Goal: Information Seeking & Learning: Learn about a topic

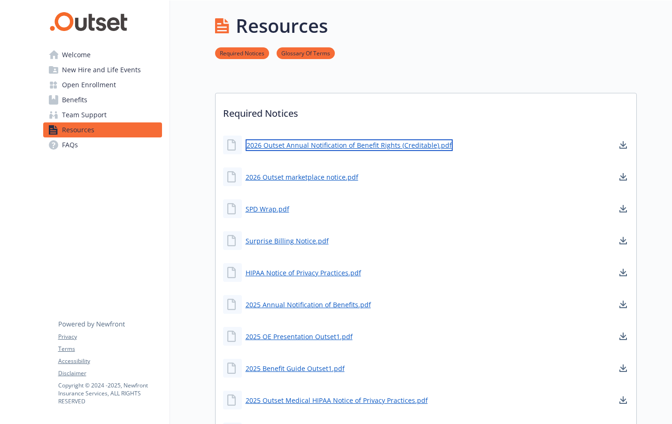
click at [338, 145] on link "2026 Outset Annual Notification of Benefit Rights (Creditable).pdf" at bounding box center [348, 145] width 207 height 12
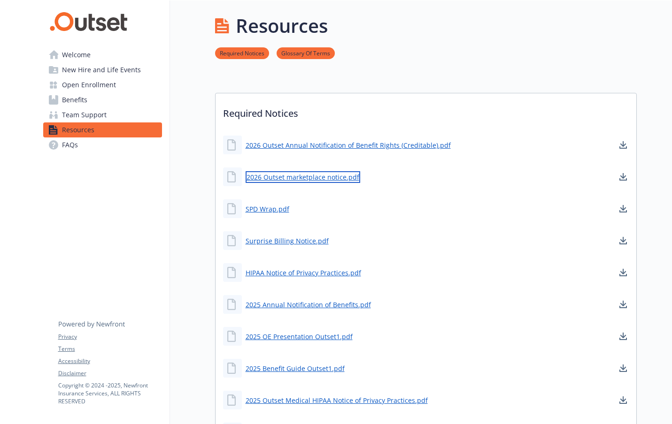
click at [307, 175] on link "2026 Outset marketplace notice.pdf" at bounding box center [302, 177] width 115 height 12
click at [265, 208] on link "SPD Wrap.pdf" at bounding box center [268, 209] width 46 height 12
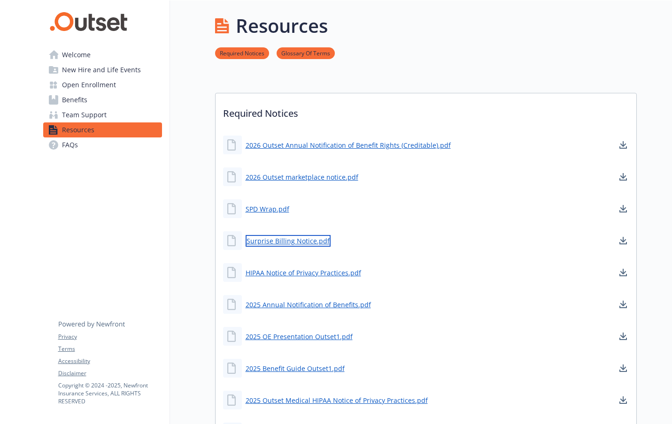
click at [306, 243] on link "Surprise Billing Notice.pdf" at bounding box center [287, 241] width 85 height 12
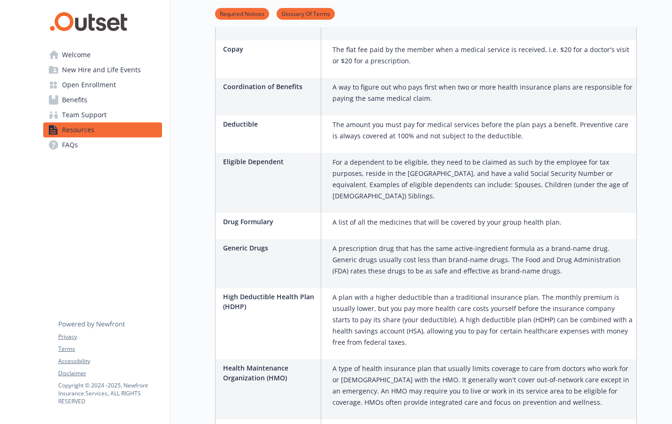
scroll to position [689, 0]
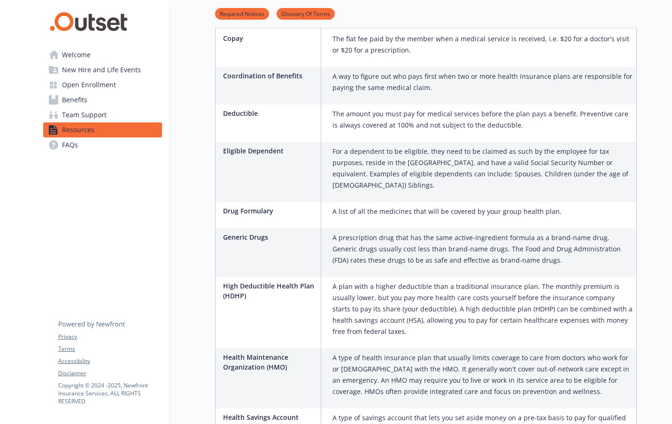
click at [78, 54] on span "Welcome" at bounding box center [76, 54] width 29 height 15
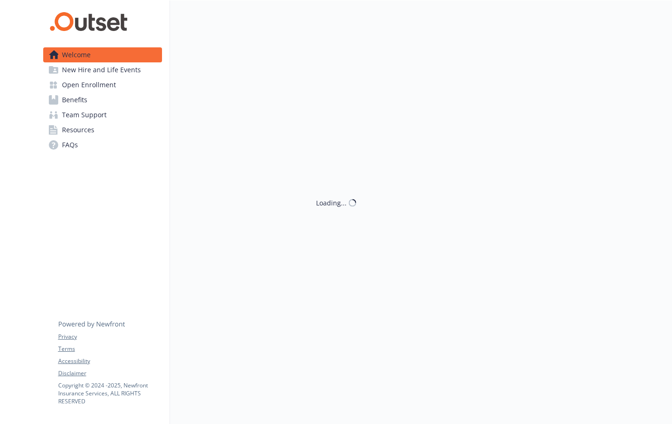
scroll to position [8, 0]
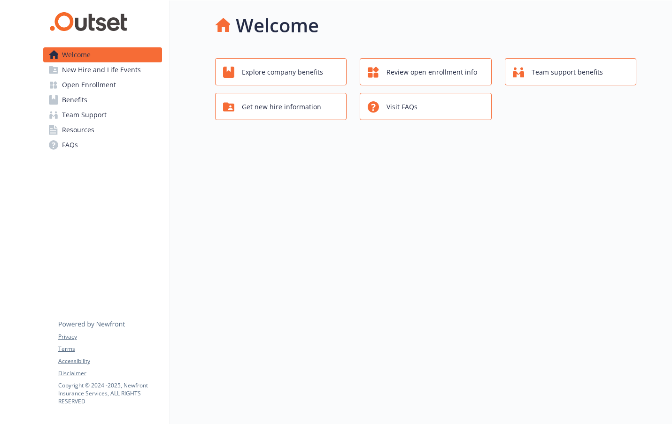
click at [409, 185] on div "Welcome Explore company benefits Review open enrollment info Team support benef…" at bounding box center [403, 212] width 467 height 424
drag, startPoint x: 660, startPoint y: 0, endPoint x: 262, endPoint y: 289, distance: 491.7
click at [262, 289] on div "Welcome Explore company benefits Review open enrollment info Team support benef…" at bounding box center [403, 212] width 467 height 424
click at [547, 63] on span "Team support benefits" at bounding box center [566, 72] width 71 height 18
